Goal: Information Seeking & Learning: Check status

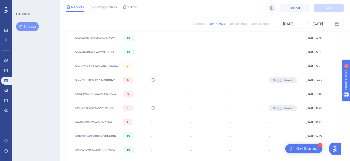
scroll to position [193, 0]
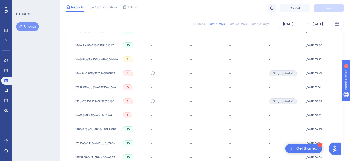
click at [110, 101] on span "635c470107527a5628320180" at bounding box center [94, 102] width 39 height 4
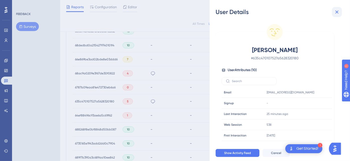
click at [338, 14] on icon at bounding box center [337, 12] width 6 height 6
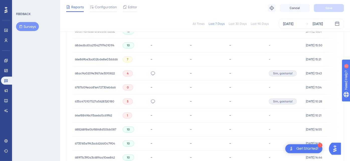
click at [100, 87] on span "6787b09eaa81e472730eb6a6" at bounding box center [95, 88] width 41 height 4
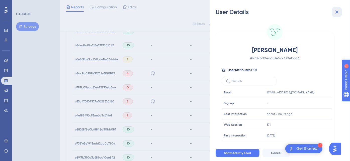
click at [340, 12] on icon at bounding box center [337, 12] width 6 height 6
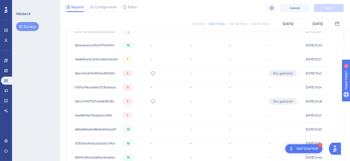
click at [107, 74] on span "68ac9a0209e3f67de30f0822" at bounding box center [95, 74] width 40 height 4
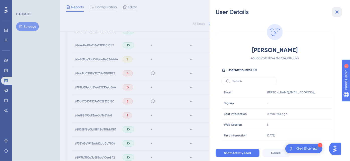
click at [338, 11] on icon at bounding box center [337, 12] width 6 height 6
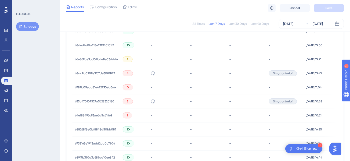
click at [105, 60] on span "66e869be3ad02bde8e03ddd6" at bounding box center [96, 59] width 43 height 4
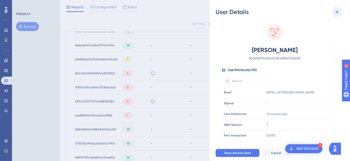
click at [338, 10] on icon at bounding box center [337, 12] width 6 height 6
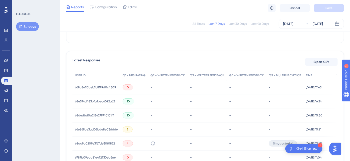
scroll to position [110, 0]
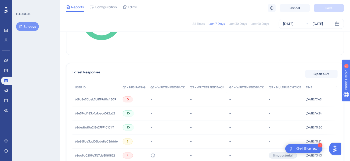
click at [100, 127] on span "68dedbd0a2154279740101f4" at bounding box center [94, 128] width 39 height 4
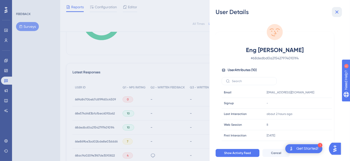
click at [335, 11] on icon at bounding box center [337, 12] width 6 height 6
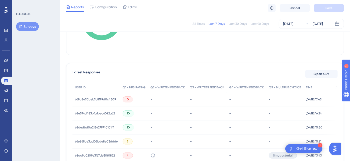
click at [89, 111] on div "68e574d483bfa1bec6092a62 68e574d483bfa1bec6092a62" at bounding box center [95, 114] width 40 height 14
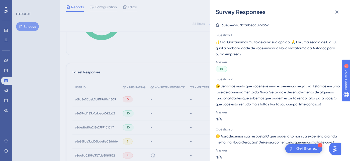
click at [177, 53] on div "Survey Responses 68e574d483bfa1bec6092a62 Question 1 ✨Olá! Gostaríamos muito de…" at bounding box center [175, 80] width 350 height 161
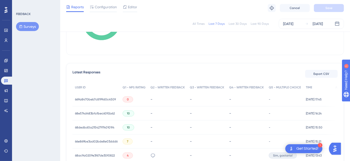
click at [105, 113] on span "68e574d483bfa1bec6092a62" at bounding box center [95, 114] width 40 height 4
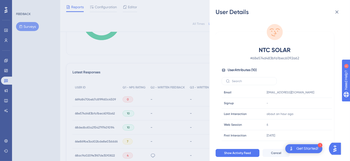
click at [192, 67] on div "User Details NTC SOLAR # 68e574d483bfa1bec6092a62 User Attributes ( 10 ) Email …" at bounding box center [175, 80] width 350 height 161
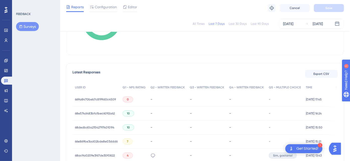
click at [93, 99] on span "669a8470beb7c8199d0c4509" at bounding box center [95, 100] width 41 height 4
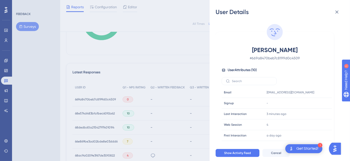
click at [199, 66] on div "User Details [PERSON_NAME] # 669a8470beb7c8199d0c4509 User Attributes ( 10 ) Em…" at bounding box center [175, 80] width 350 height 161
